Goal: Transaction & Acquisition: Download file/media

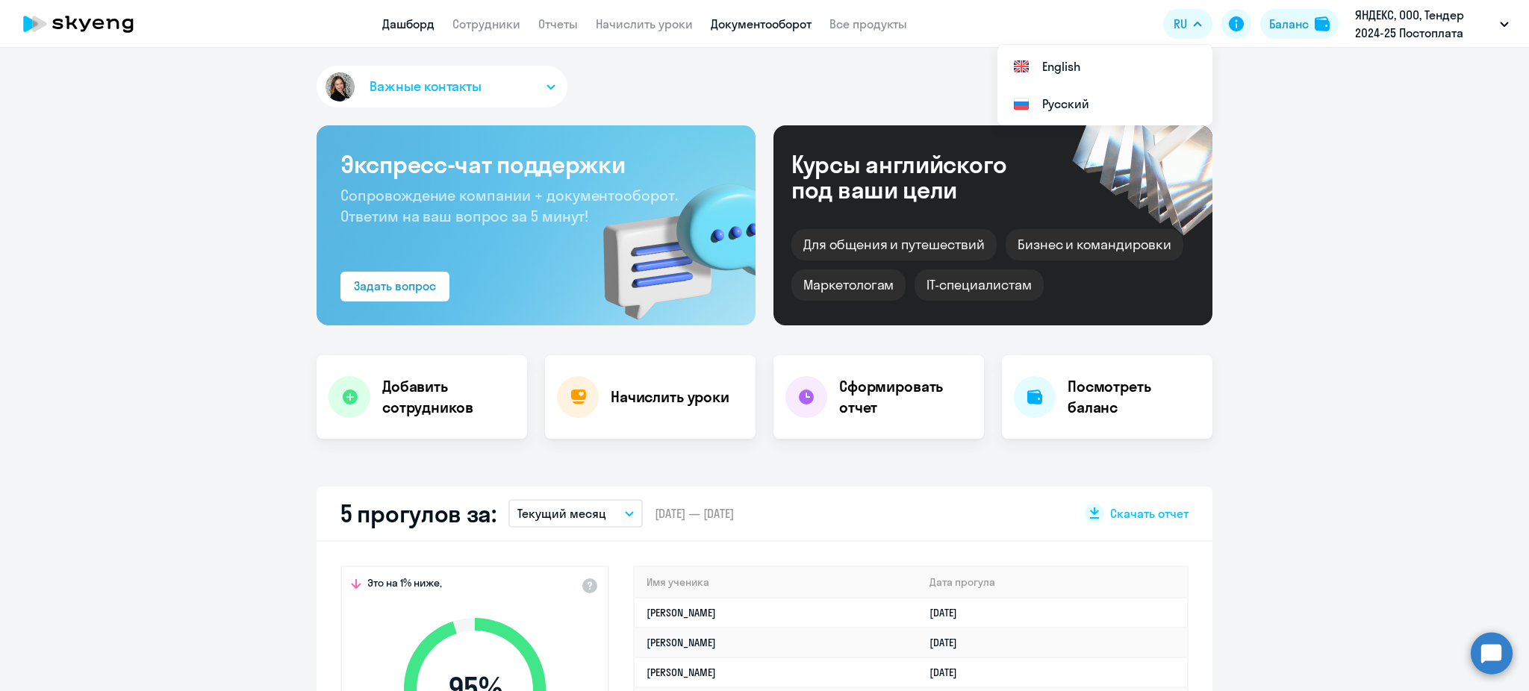
click at [752, 22] on link "Документооборот" at bounding box center [761, 23] width 101 height 15
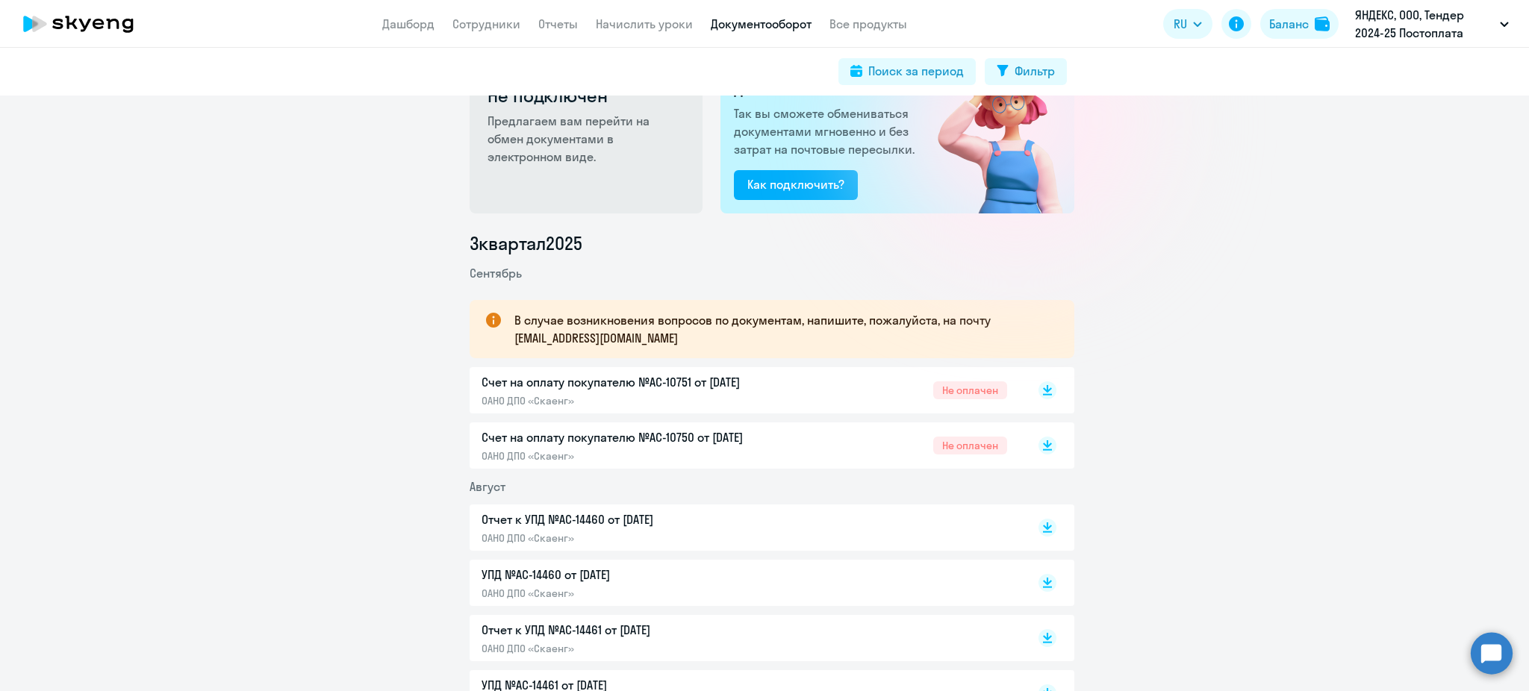
scroll to position [99, 0]
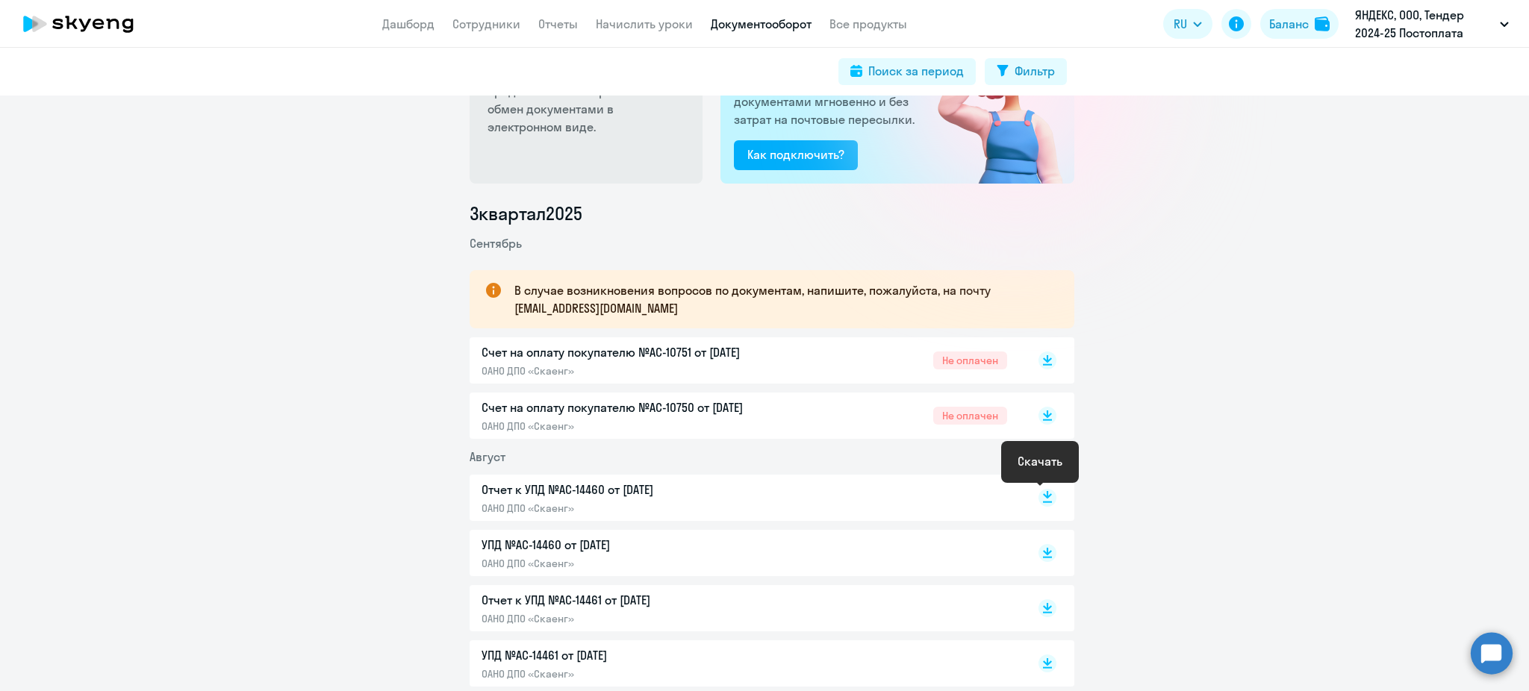
click at [1043, 491] on icon at bounding box center [1047, 494] width 9 height 7
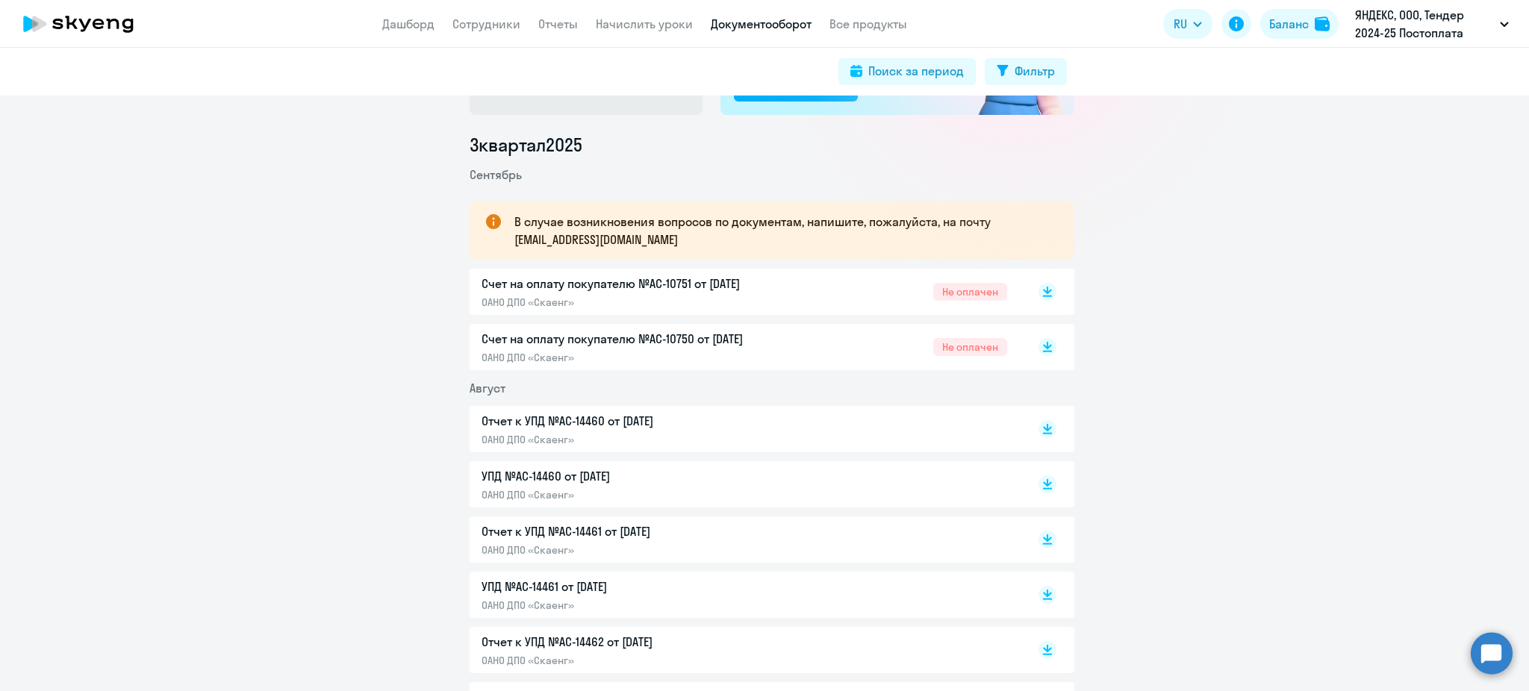
scroll to position [299, 0]
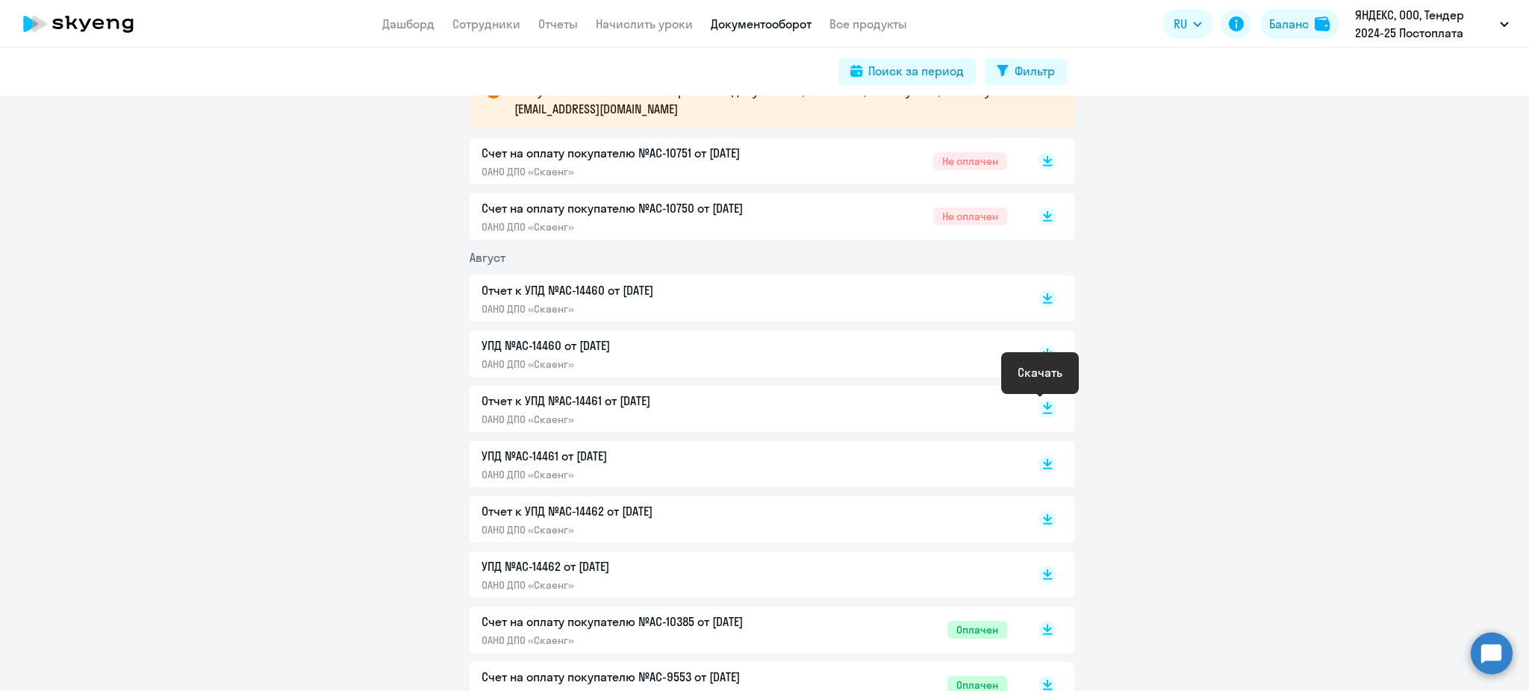
click at [1038, 402] on rect at bounding box center [1047, 409] width 18 height 18
click at [1041, 522] on rect at bounding box center [1047, 520] width 18 height 18
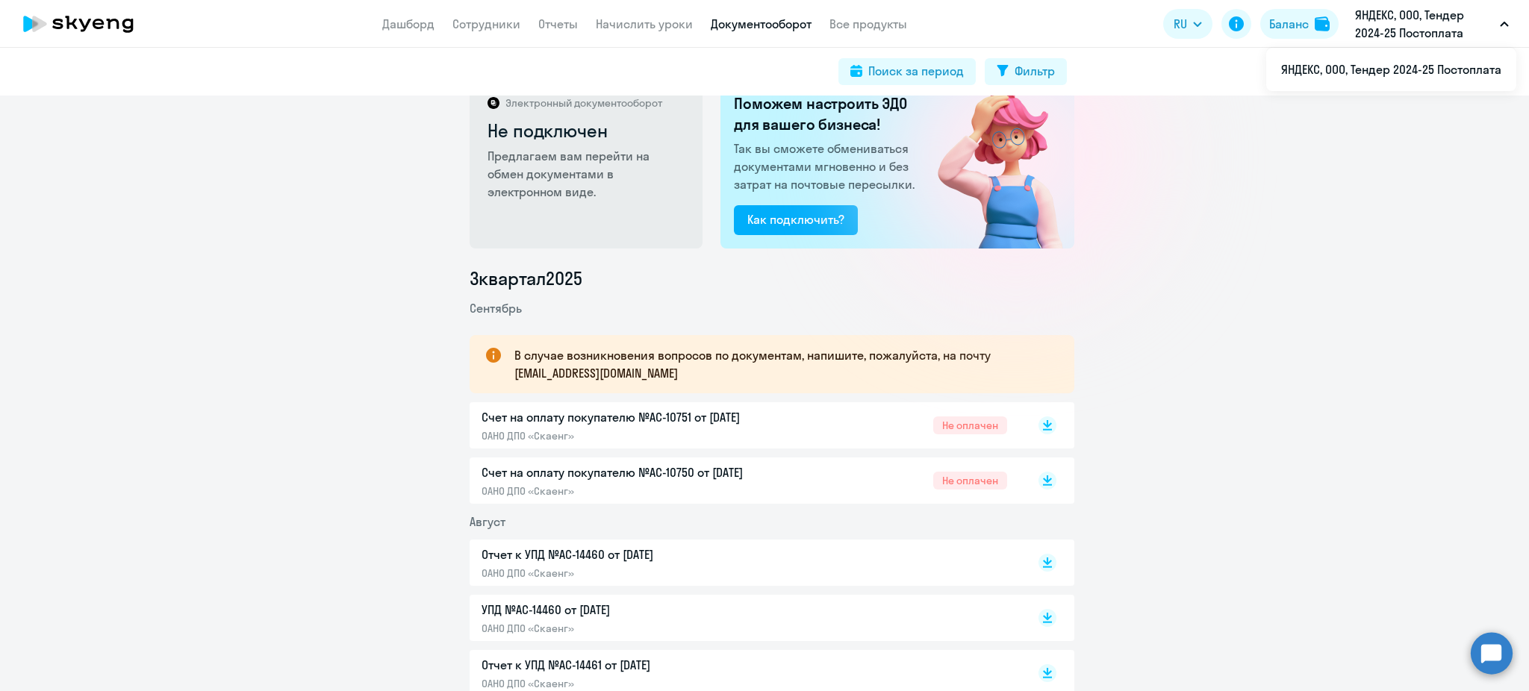
scroll to position [0, 0]
